Goal: Task Accomplishment & Management: Use online tool/utility

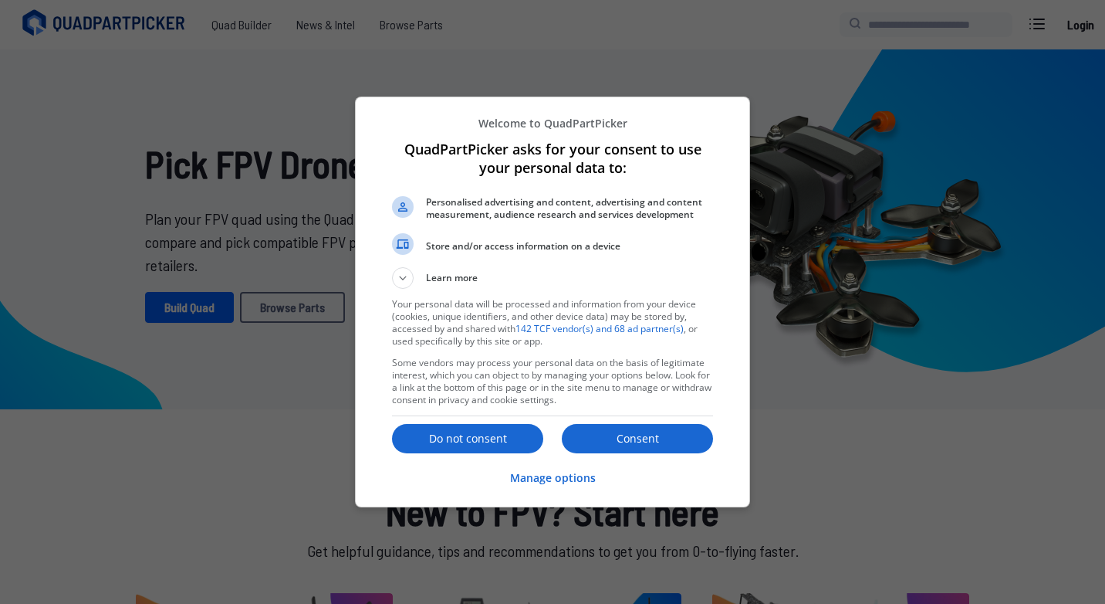
click at [638, 438] on p "Consent" at bounding box center [637, 438] width 151 height 15
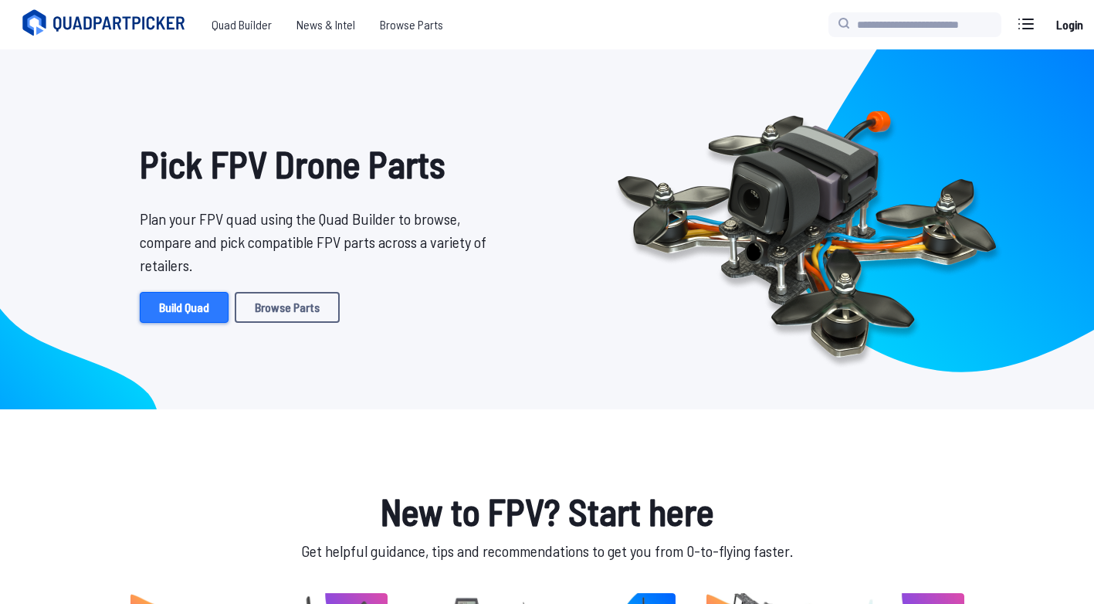
click at [182, 312] on link "Build Quad" at bounding box center [184, 307] width 89 height 31
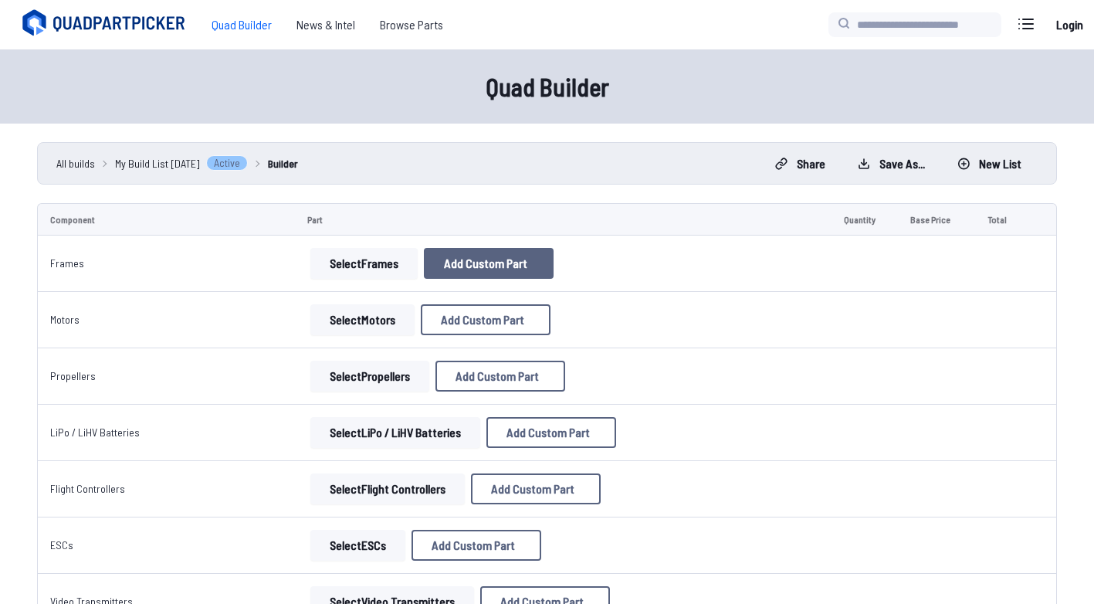
click at [489, 267] on span "Add Custom Part" at bounding box center [485, 263] width 83 height 12
select select "**********"
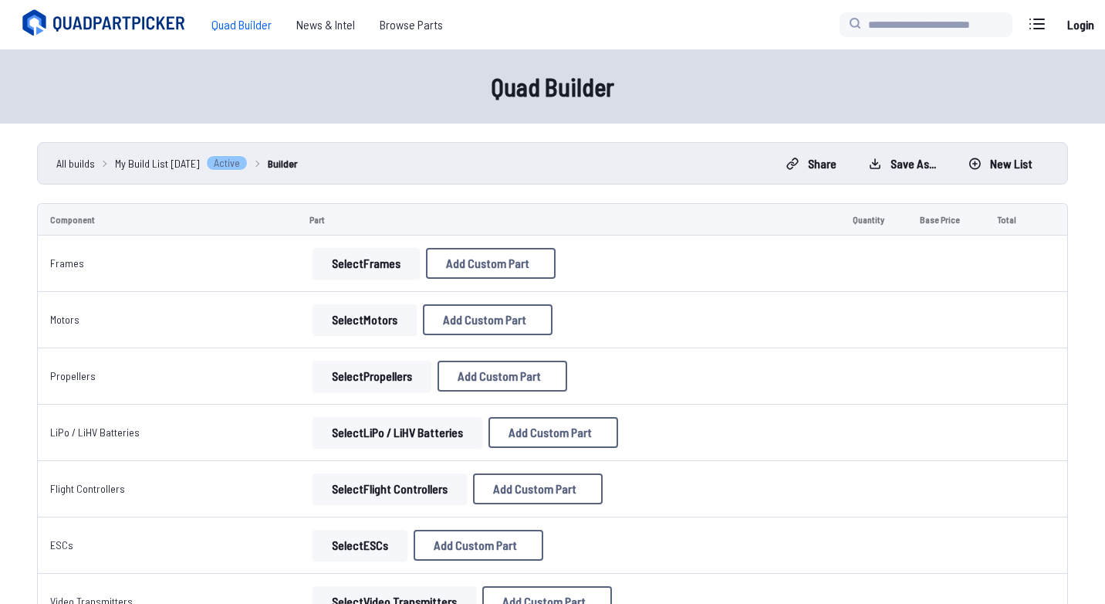
click at [441, 445] on select at bounding box center [553, 430] width 328 height 33
click at [126, 57] on div "Add Custom Part Part name* Brand / Manufacturer Price * Link Category Cancel Ad…" at bounding box center [552, 302] width 1105 height 604
drag, startPoint x: 170, startPoint y: 107, endPoint x: 260, endPoint y: 107, distance: 90.3
click at [170, 108] on div "Add Custom Part Part name* Brand / Manufacturer Price * Link Category Cancel Ad…" at bounding box center [552, 302] width 1105 height 604
click at [404, 306] on input "*" at bounding box center [553, 302] width 328 height 33
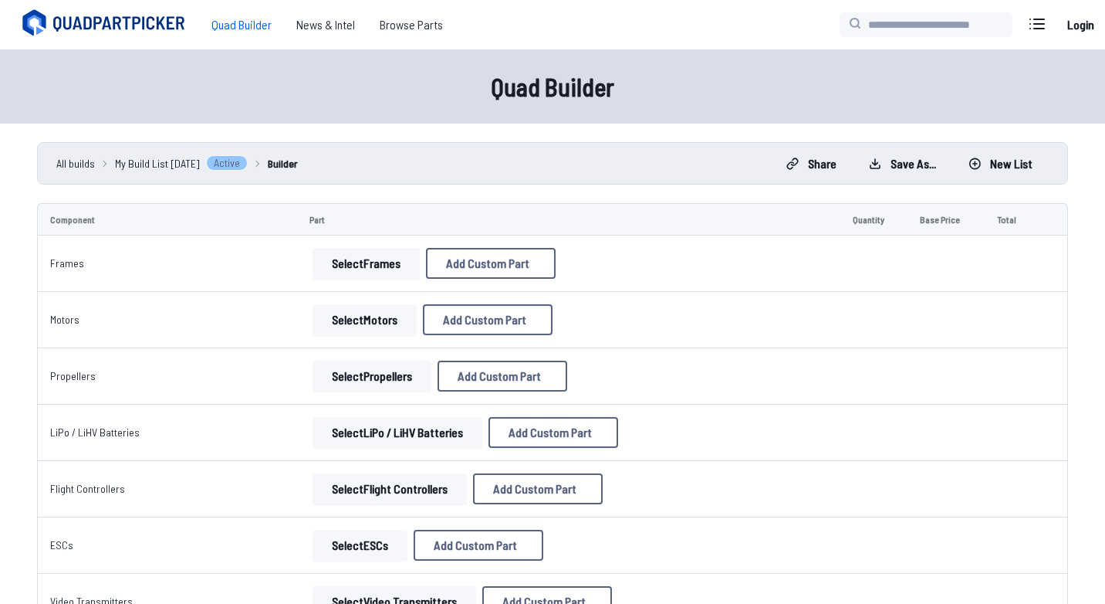
click at [472, 384] on input at bounding box center [553, 366] width 328 height 33
click at [455, 303] on input "*" at bounding box center [553, 302] width 328 height 33
click at [503, 161] on input at bounding box center [553, 175] width 328 height 33
drag, startPoint x: 485, startPoint y: 246, endPoint x: 684, endPoint y: 42, distance: 284.9
click at [487, 242] on input at bounding box center [553, 238] width 328 height 33
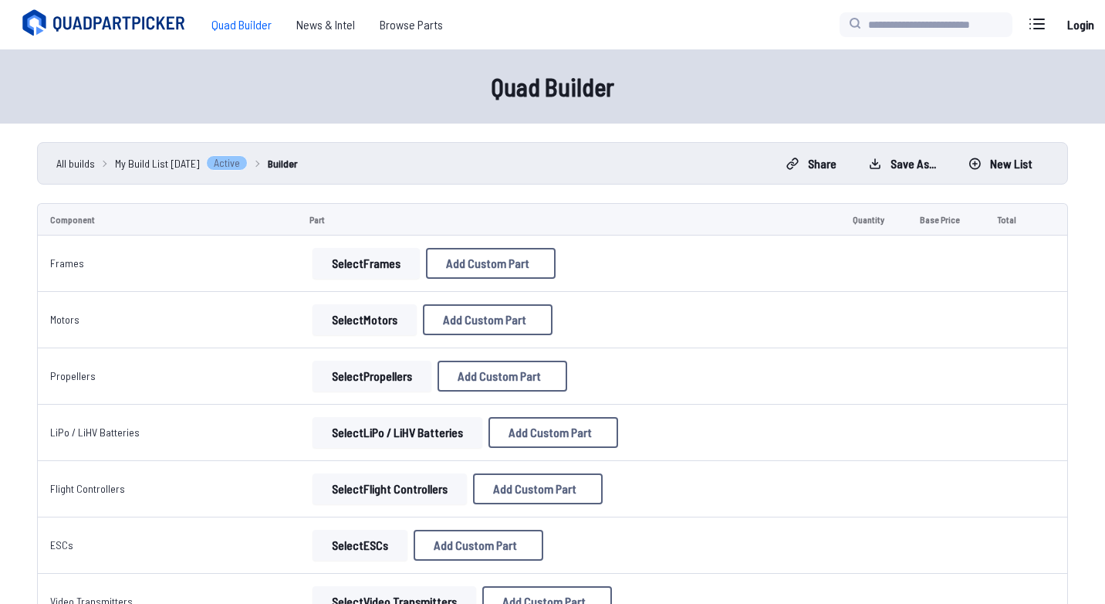
click at [693, 83] on button at bounding box center [698, 94] width 38 height 22
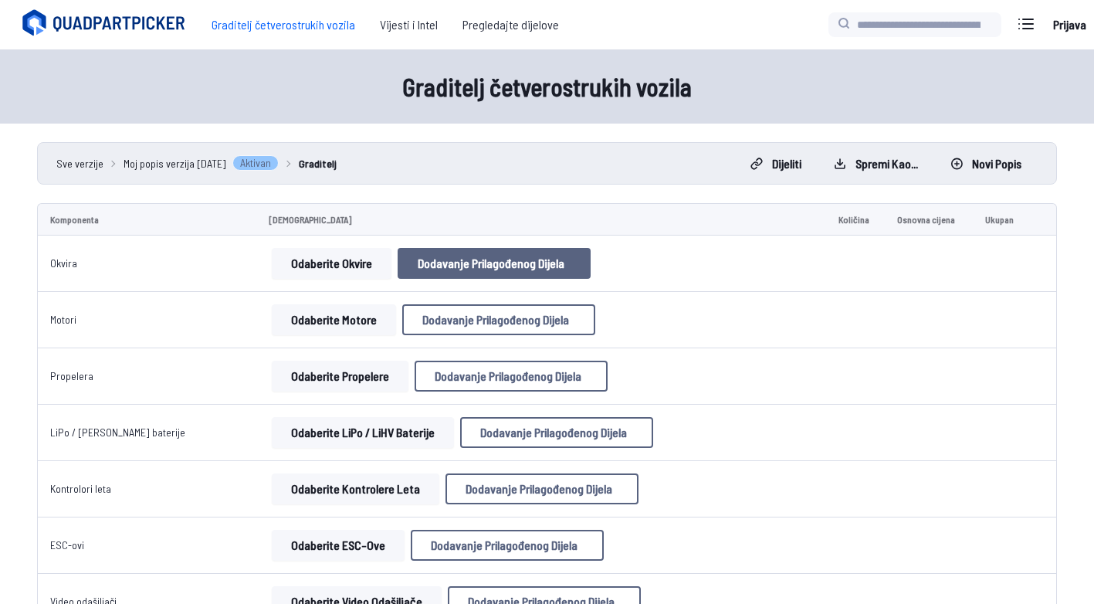
click at [442, 259] on span "Dodavanje prilagođenog dijela" at bounding box center [491, 263] width 147 height 12
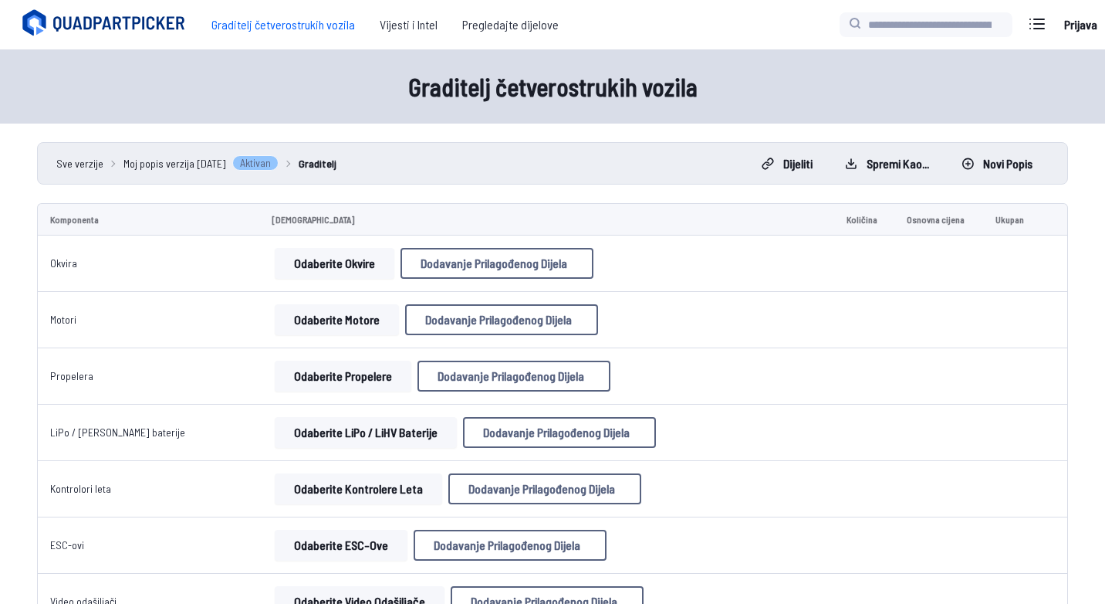
click at [428, 157] on input at bounding box center [553, 163] width 328 height 33
click at [411, 253] on input at bounding box center [553, 250] width 328 height 33
click at [485, 147] on input at bounding box center [553, 163] width 328 height 33
type input "*"
click at [481, 213] on label "Marka / Proizvođač" at bounding box center [553, 210] width 328 height 25
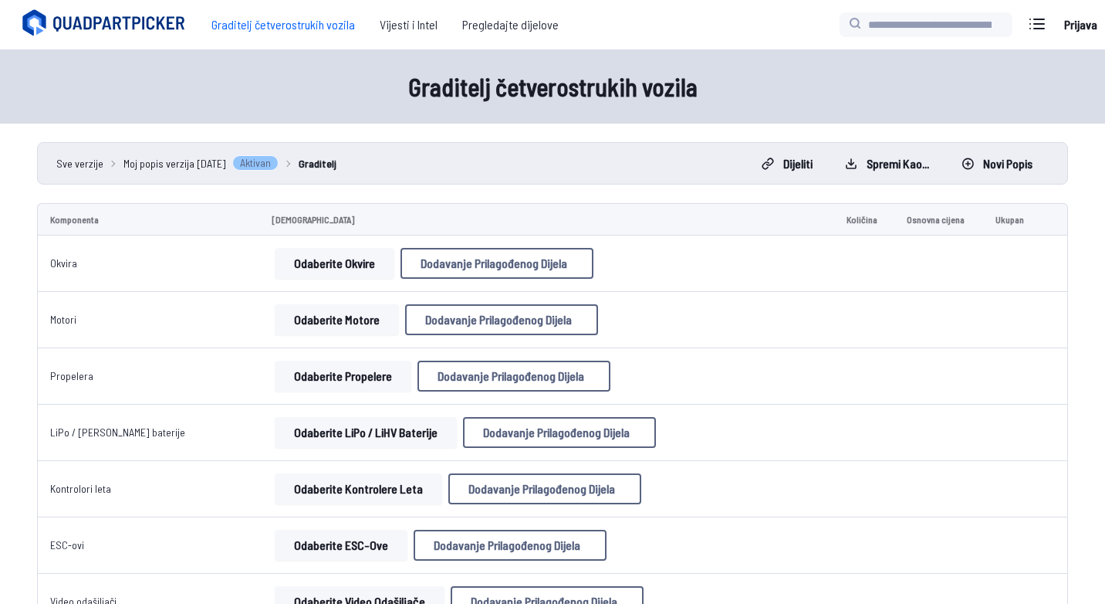
click at [473, 236] on input at bounding box center [553, 238] width 328 height 33
click at [448, 310] on input "*" at bounding box center [553, 302] width 328 height 33
click at [435, 369] on input at bounding box center [553, 366] width 328 height 33
click at [433, 436] on select at bounding box center [553, 430] width 328 height 33
click at [389, 427] on select at bounding box center [553, 430] width 328 height 33
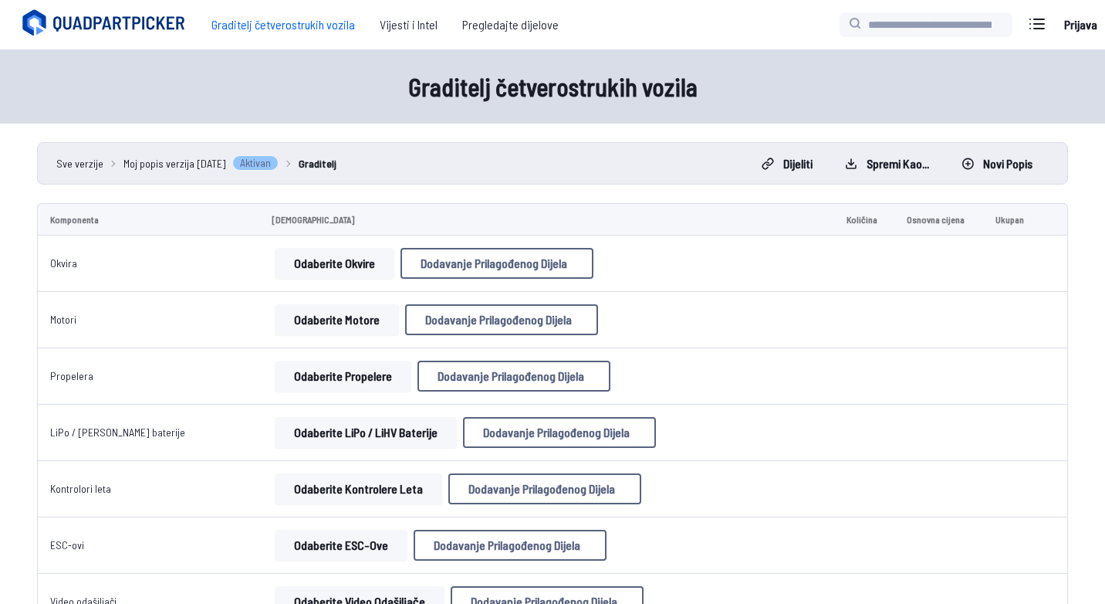
click at [425, 441] on select at bounding box center [553, 430] width 328 height 33
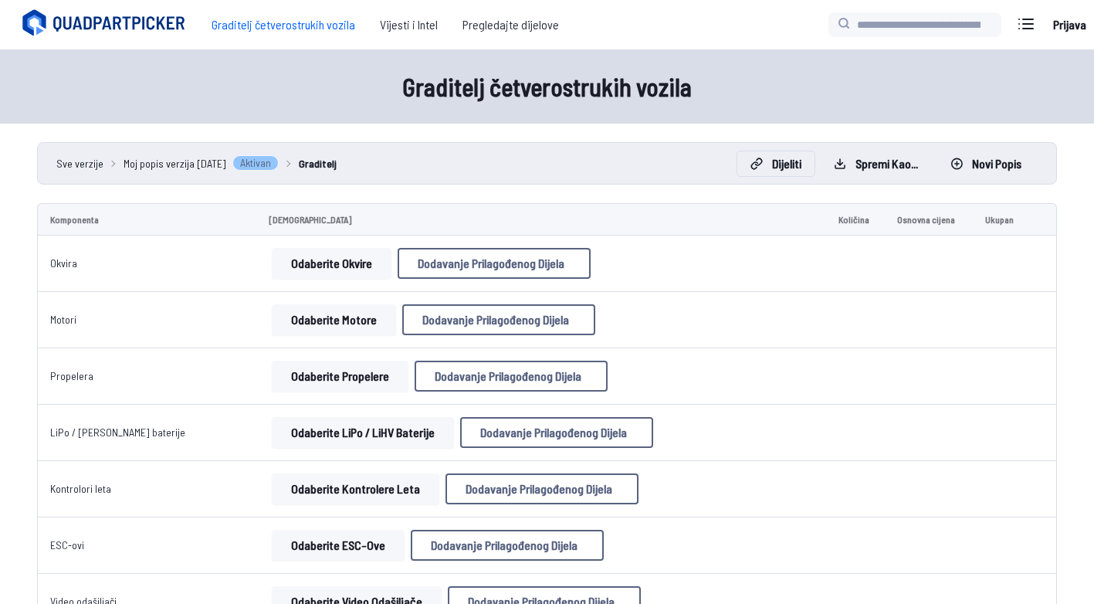
click at [791, 158] on font "Dijeliti" at bounding box center [786, 163] width 29 height 12
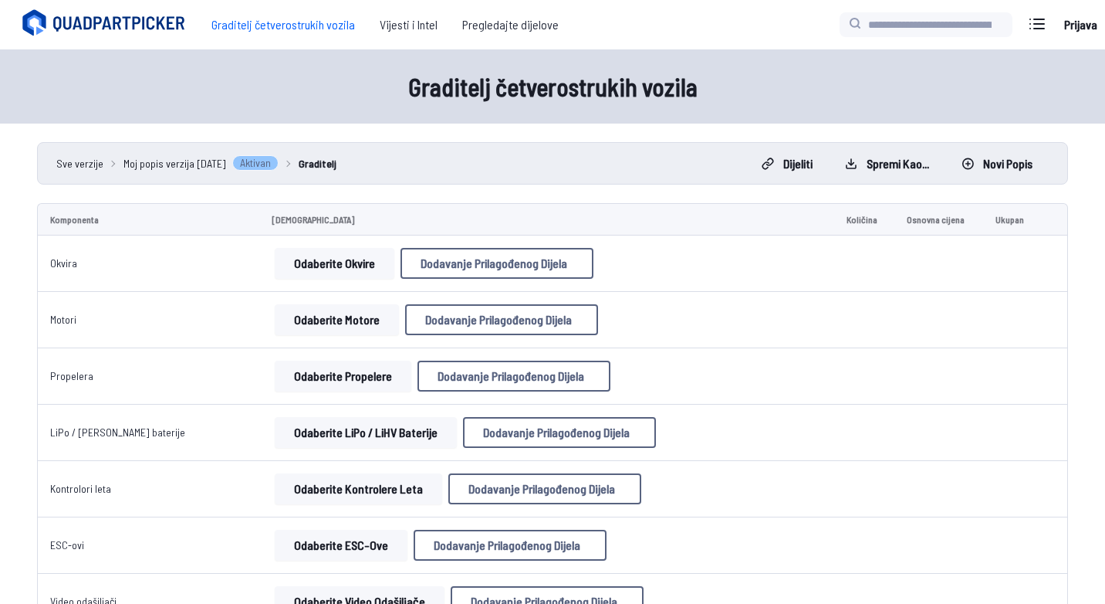
click at [760, 165] on icon at bounding box center [753, 172] width 14 height 14
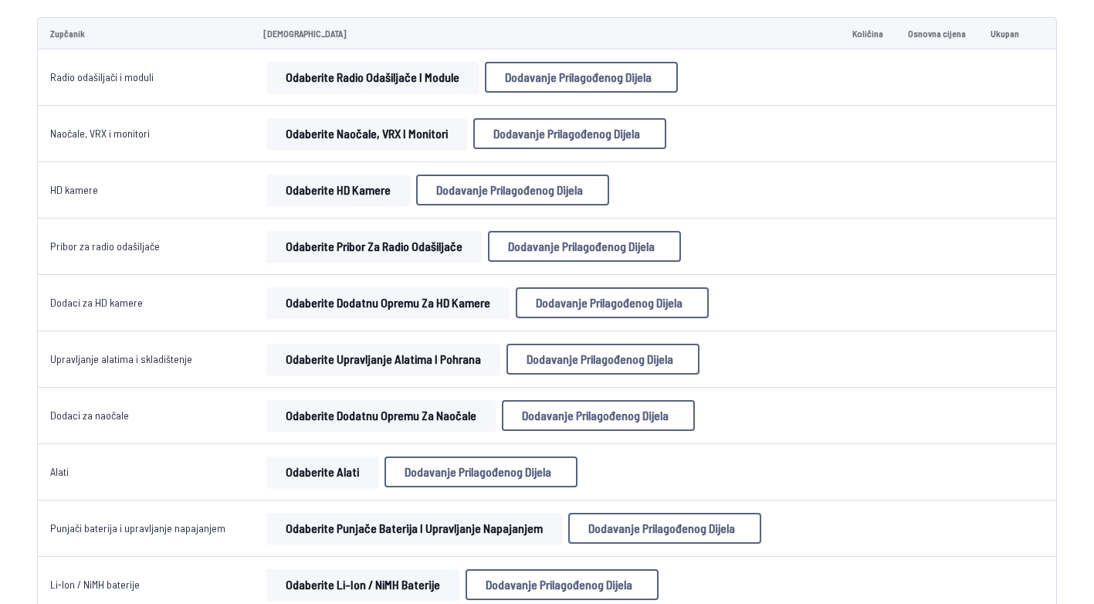
scroll to position [918, 0]
